Goal: Task Accomplishment & Management: Manage account settings

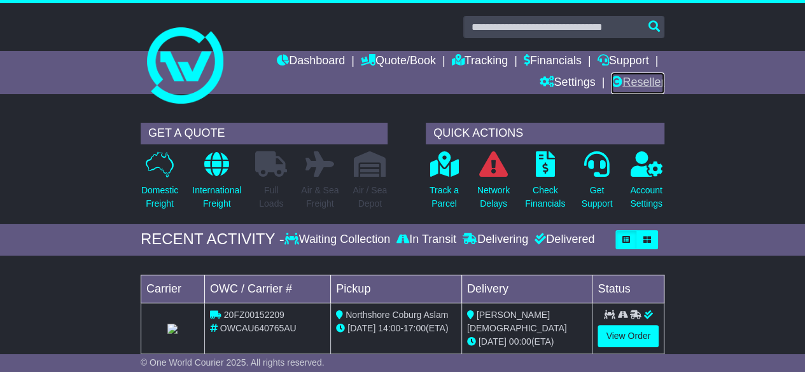
click at [633, 81] on link "Reseller" at bounding box center [637, 84] width 53 height 22
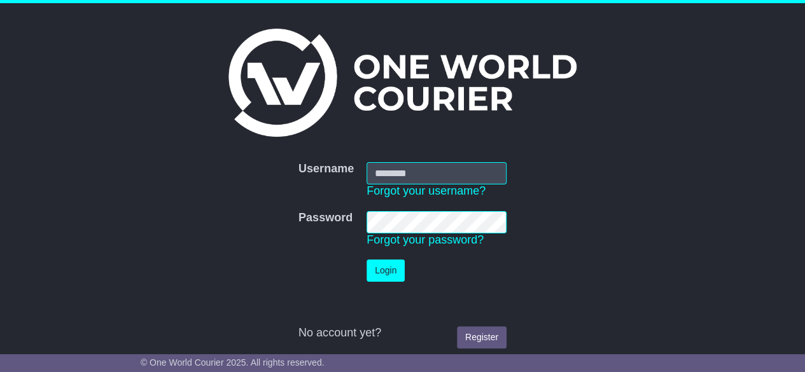
type input "********"
click at [372, 274] on button "Login" at bounding box center [386, 271] width 38 height 22
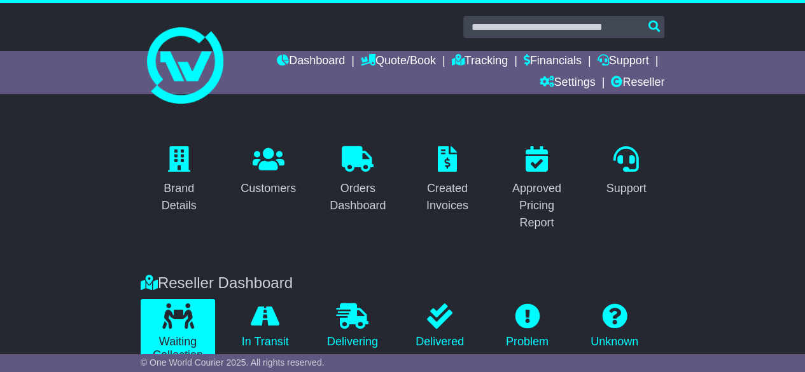
scroll to position [311, 0]
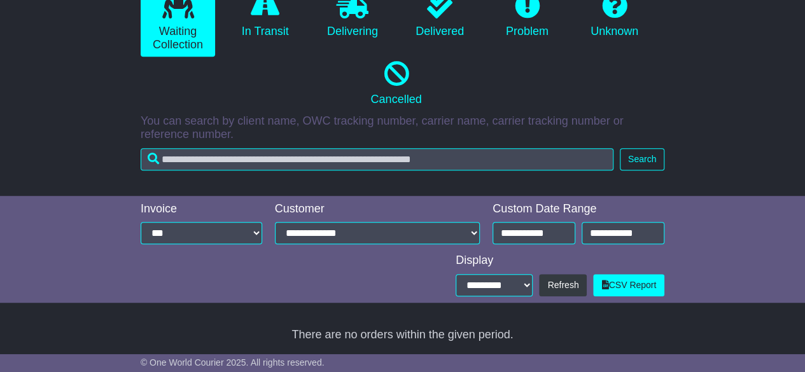
click at [730, 118] on div "Reseller Dashboard Waiting Collection In Transit Delivering Delivered Problem U…" at bounding box center [402, 73] width 805 height 245
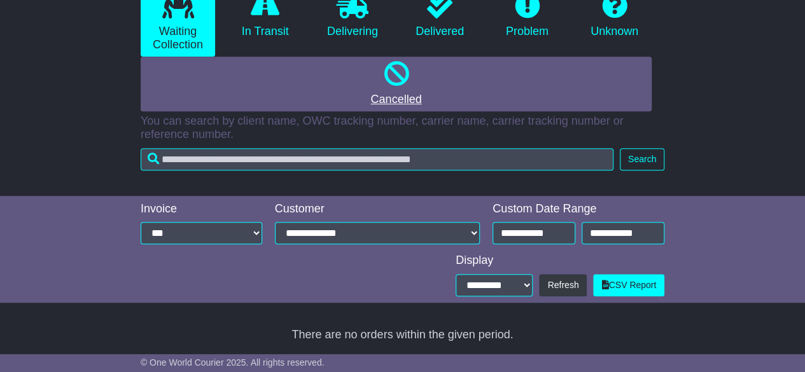
scroll to position [0, 0]
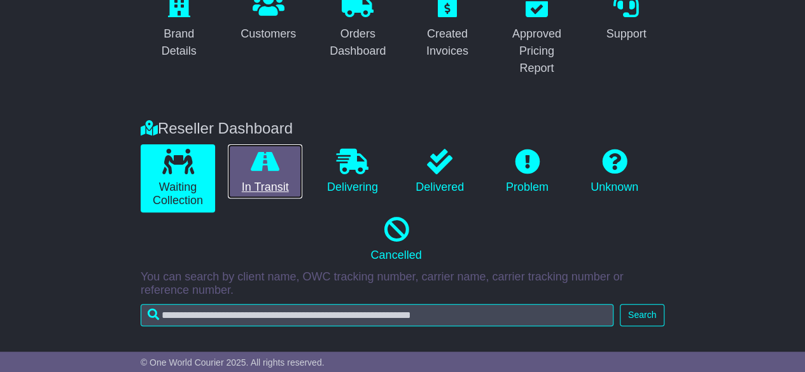
click at [259, 158] on icon at bounding box center [265, 161] width 29 height 25
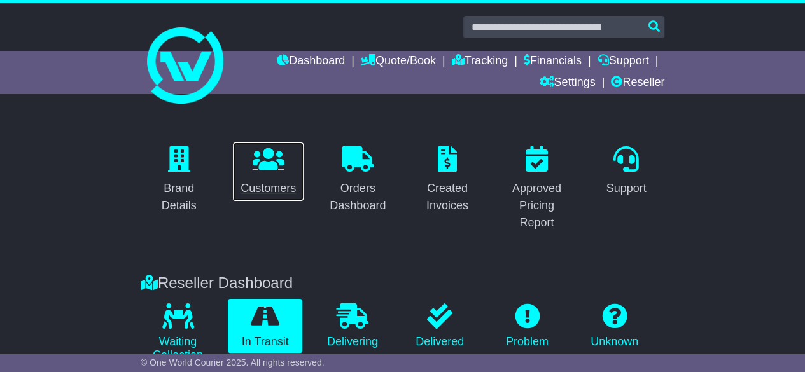
click at [266, 183] on div "Customers" at bounding box center [268, 188] width 55 height 17
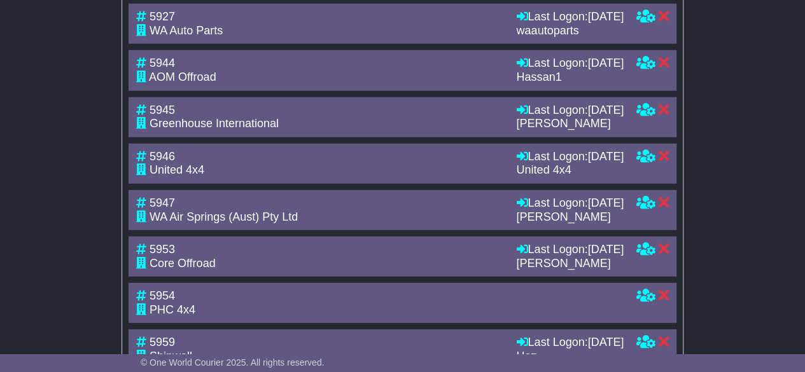
scroll to position [1638, 0]
